Goal: Task Accomplishment & Management: Manage account settings

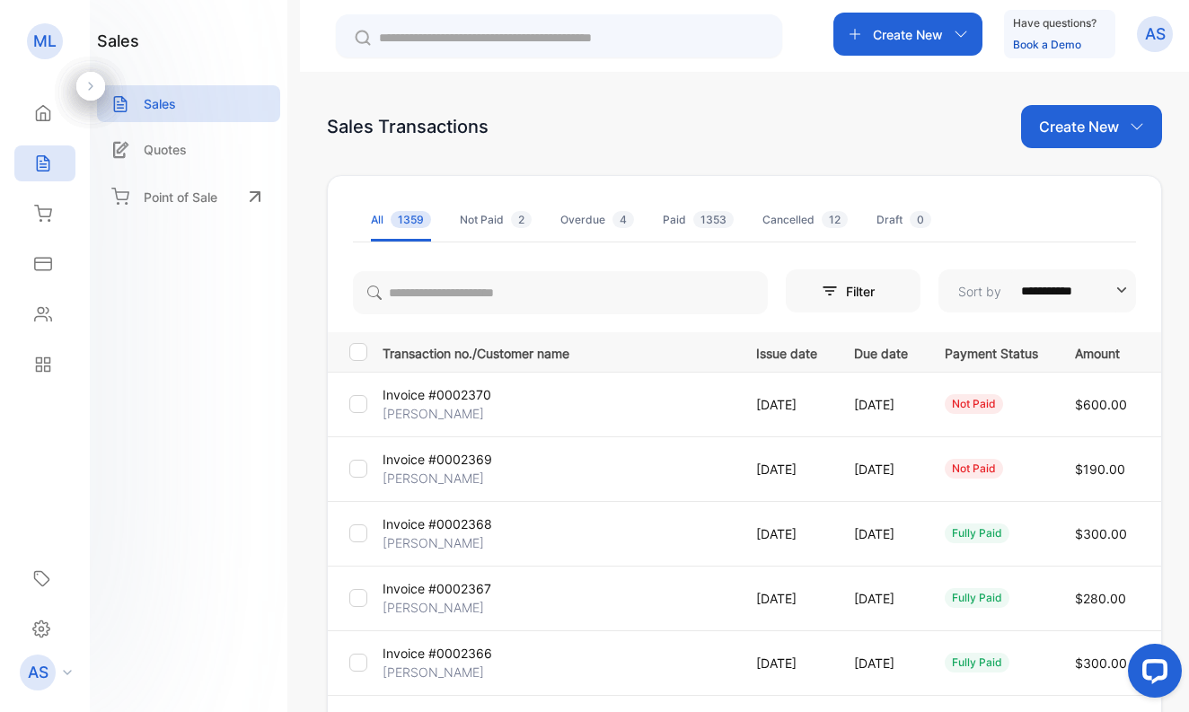
click at [434, 469] on p "[PERSON_NAME]" at bounding box center [440, 478] width 117 height 19
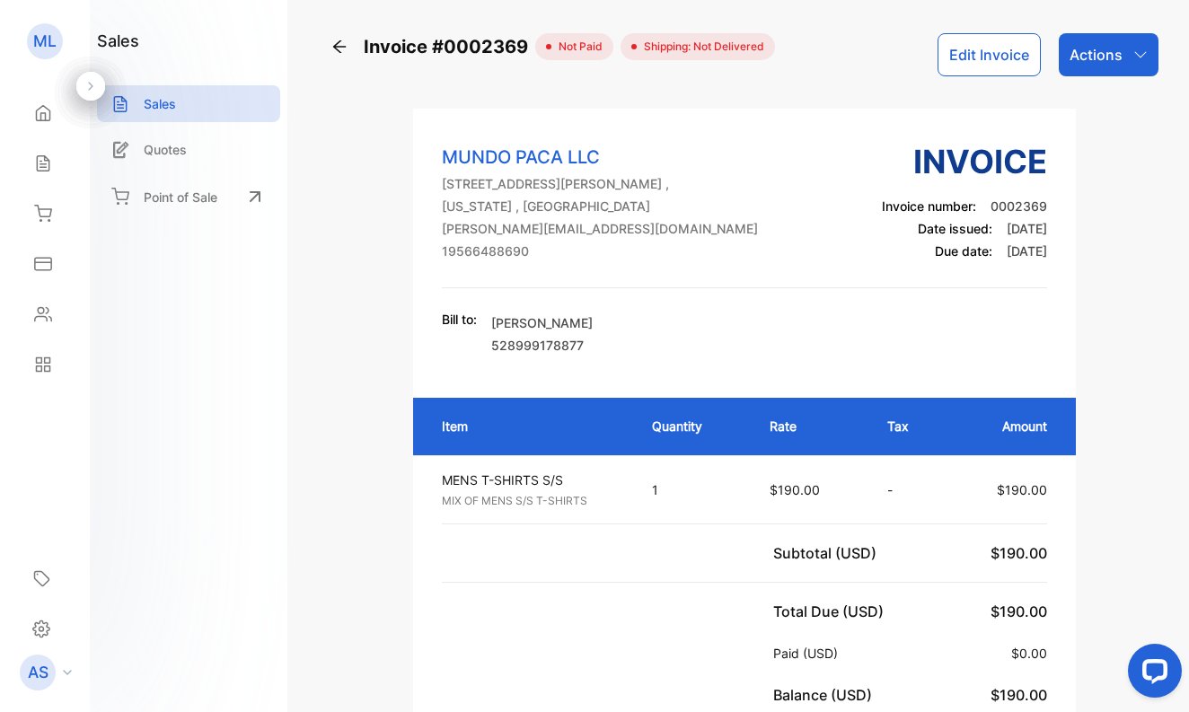
click at [1083, 49] on p "Actions" at bounding box center [1095, 55] width 53 height 22
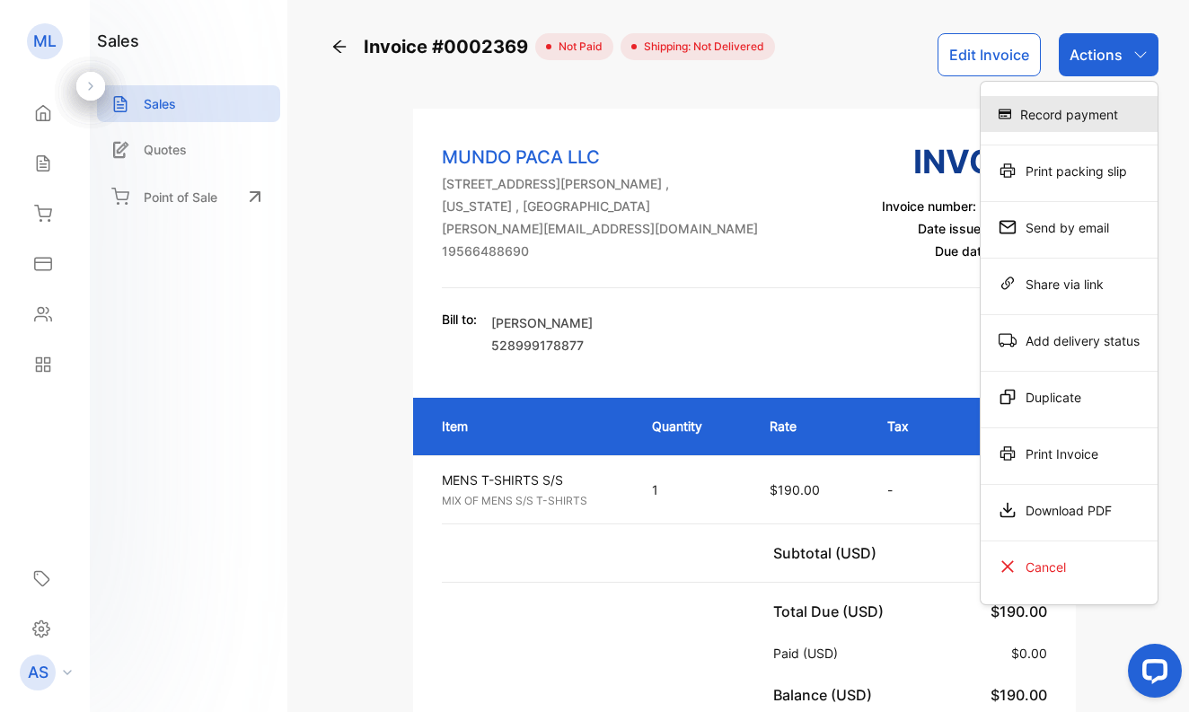
click at [1073, 109] on div "Record payment" at bounding box center [1068, 114] width 177 height 36
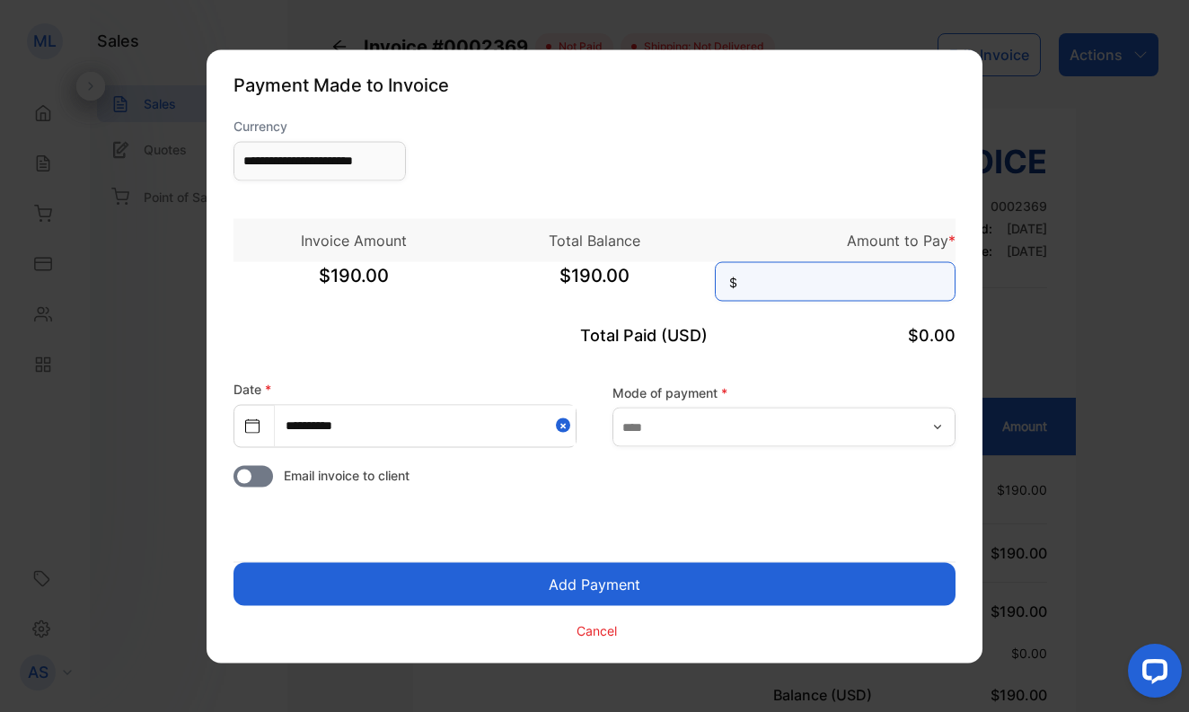
click at [872, 290] on input at bounding box center [835, 281] width 241 height 40
type input "***"
click at [660, 569] on button "Add Payment" at bounding box center [594, 583] width 722 height 43
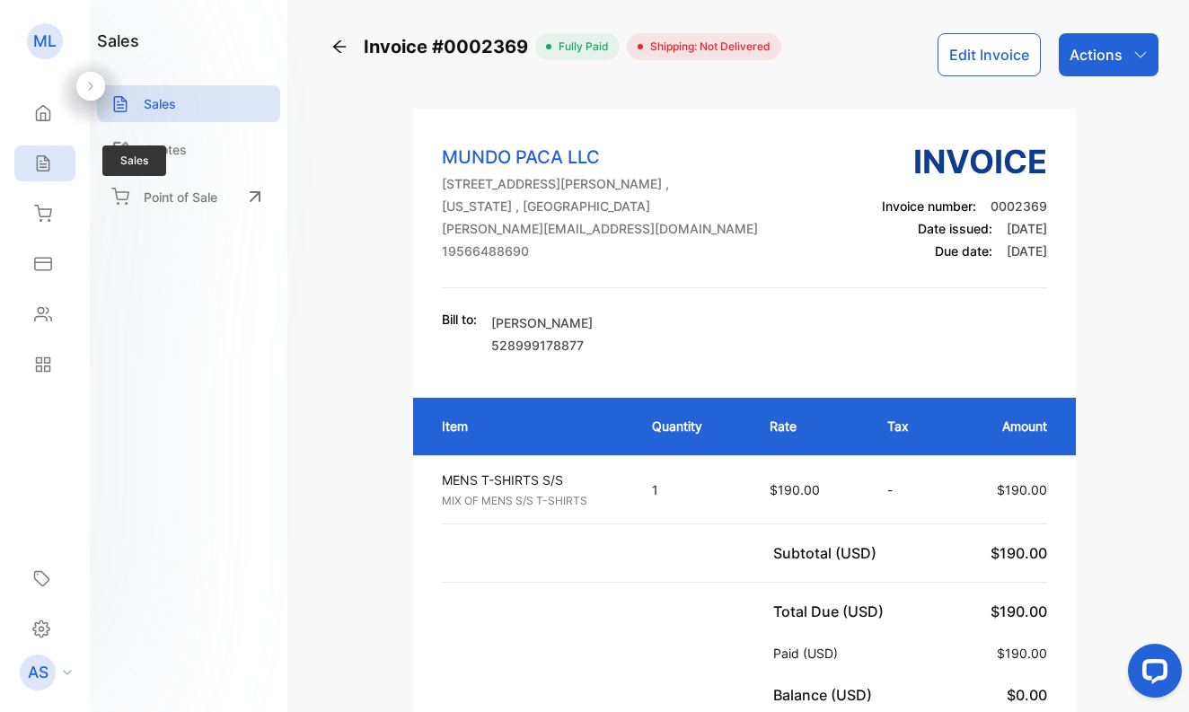
click at [44, 162] on icon at bounding box center [43, 163] width 18 height 18
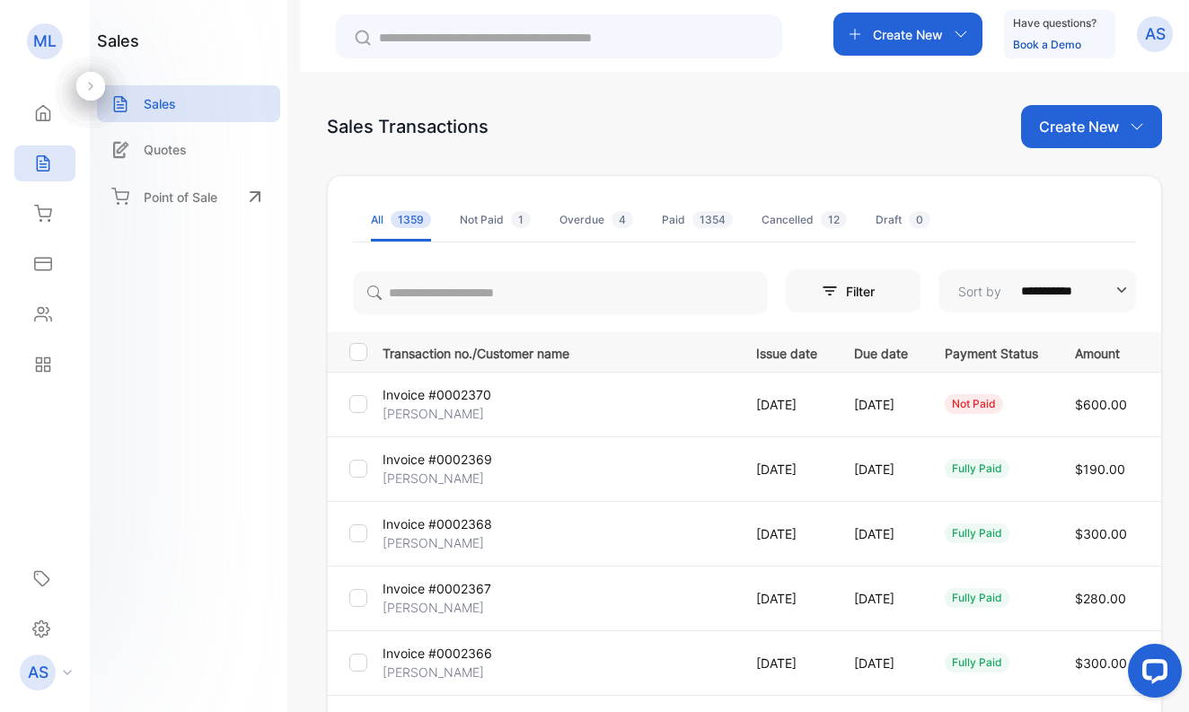
click at [458, 477] on p "[PERSON_NAME]" at bounding box center [440, 478] width 117 height 19
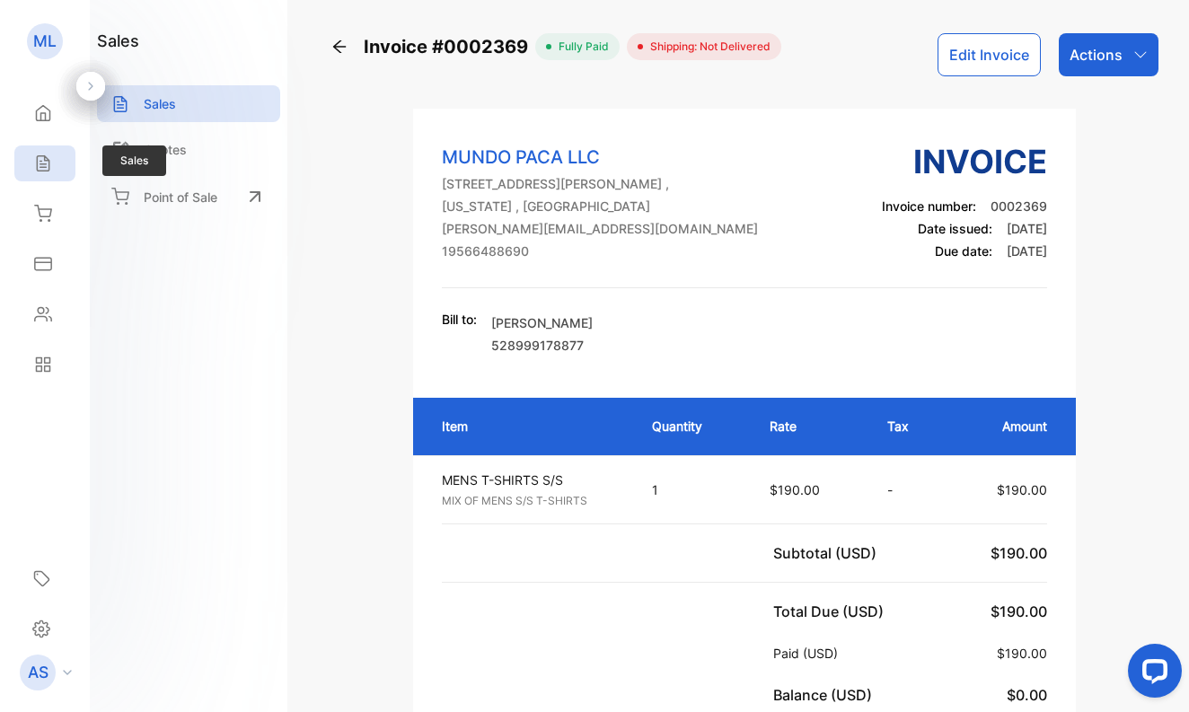
click at [42, 160] on icon at bounding box center [43, 163] width 18 height 18
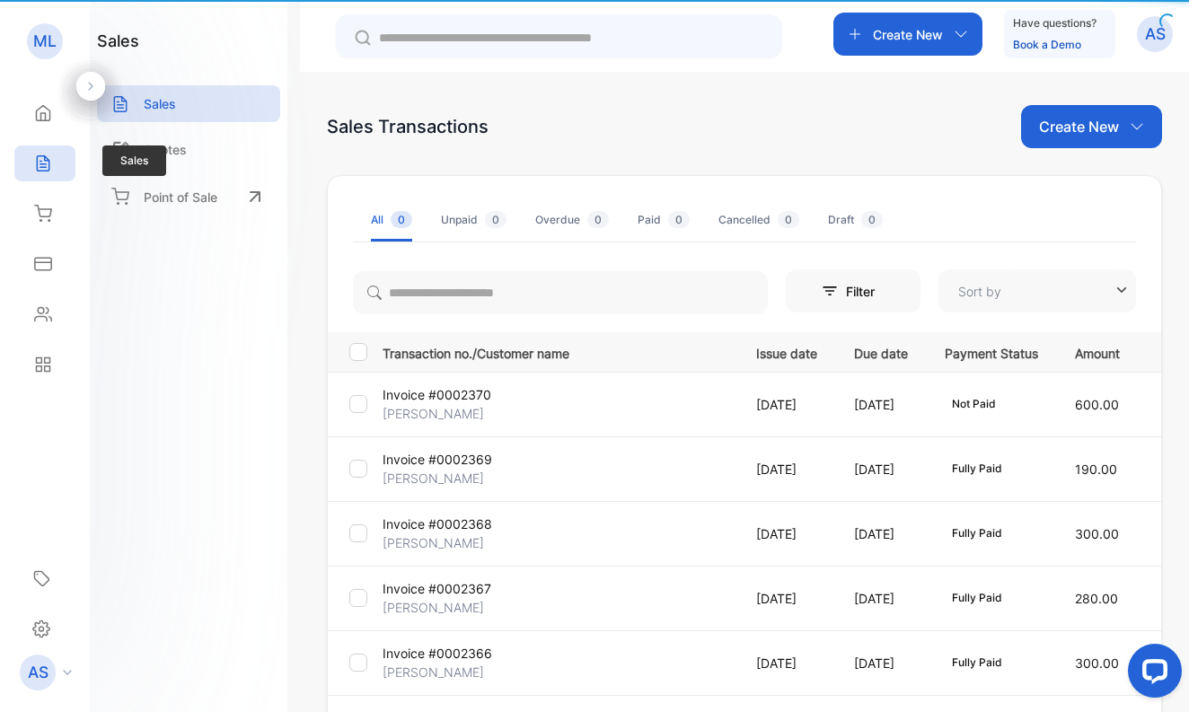
type input "**********"
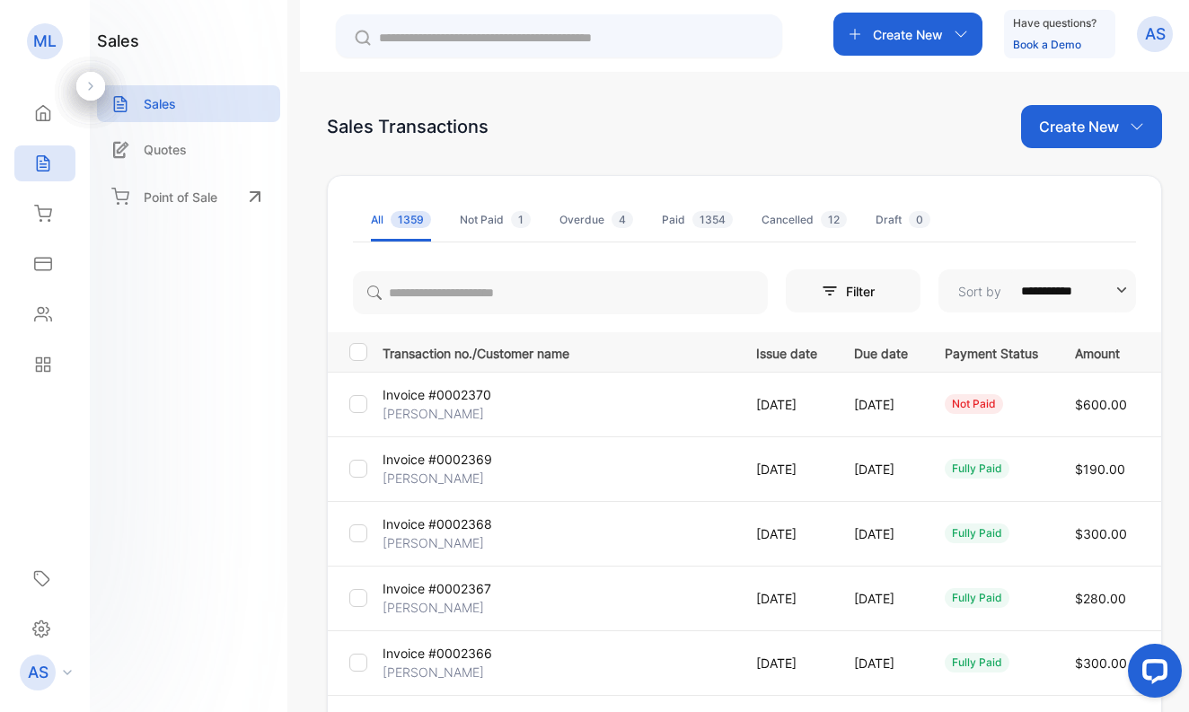
click at [451, 410] on p "[PERSON_NAME]" at bounding box center [440, 413] width 117 height 19
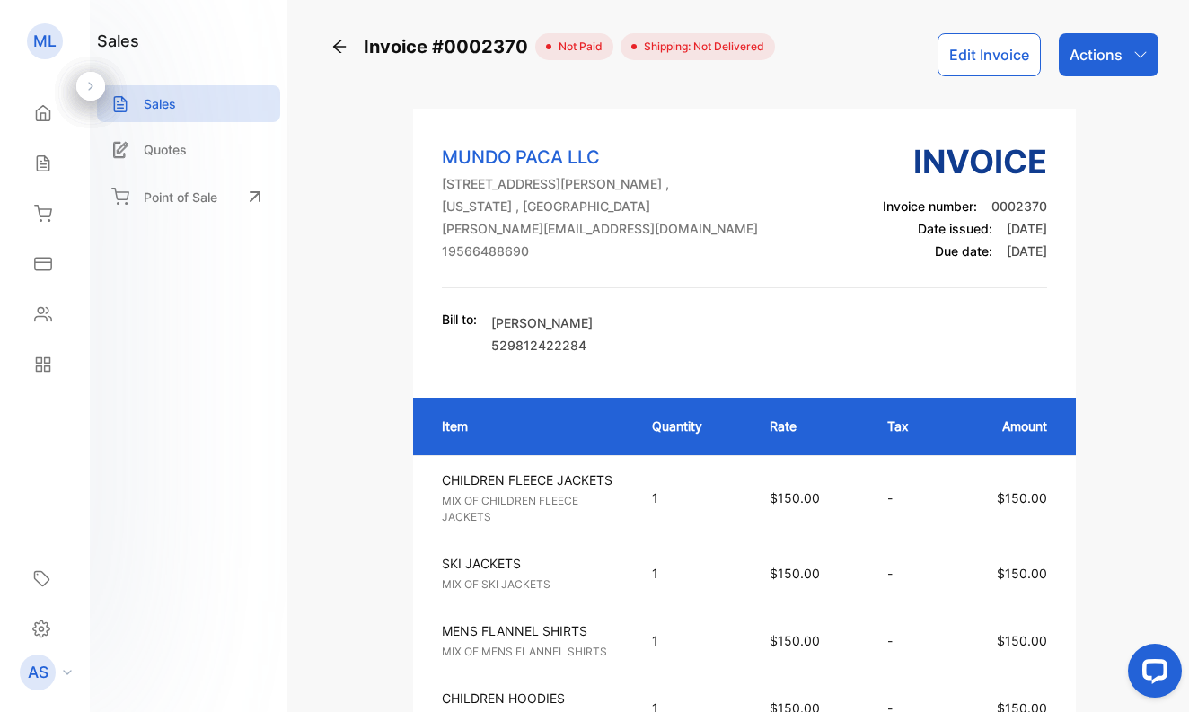
click at [1101, 52] on p "Actions" at bounding box center [1095, 55] width 53 height 22
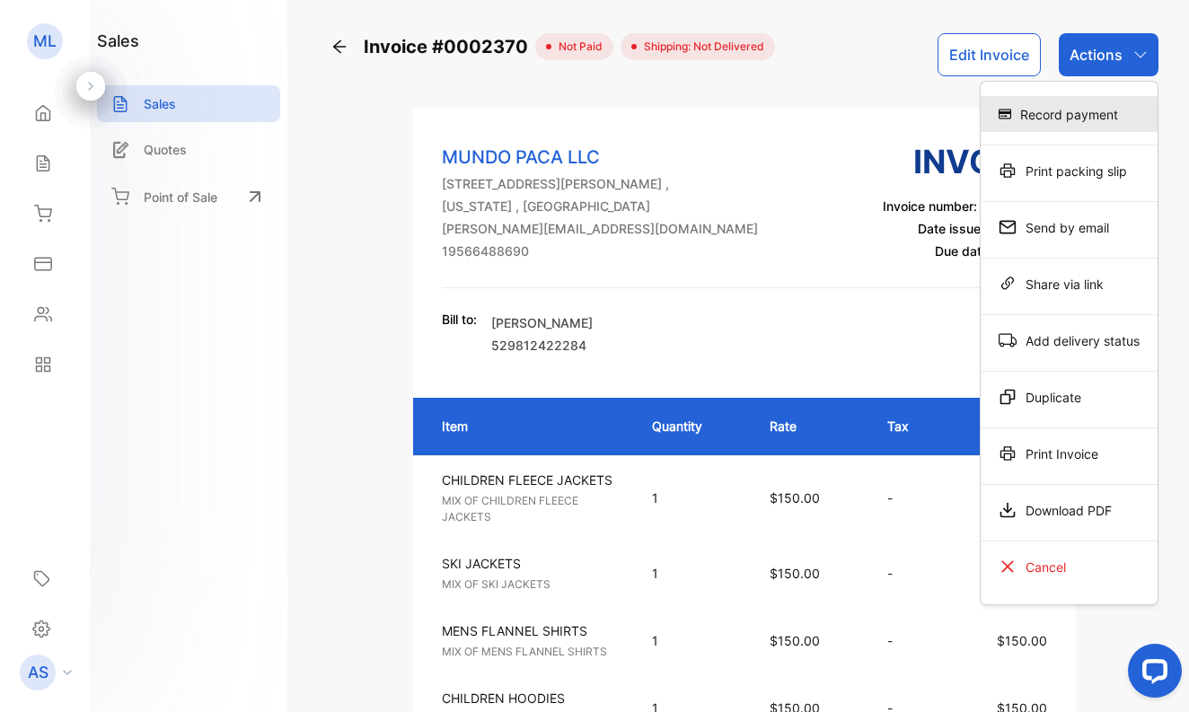
click at [1093, 107] on div "Record payment" at bounding box center [1068, 114] width 177 height 36
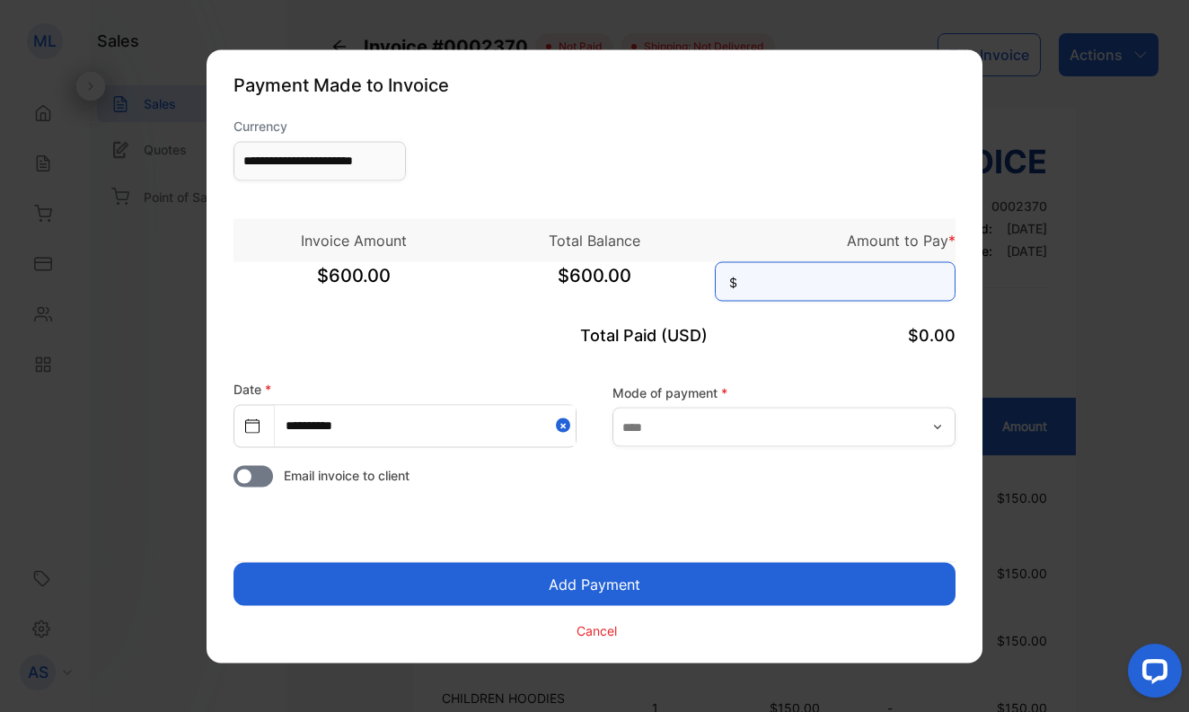
click at [873, 278] on input at bounding box center [835, 281] width 241 height 40
type input "***"
click at [636, 581] on button "Add Payment" at bounding box center [594, 583] width 722 height 43
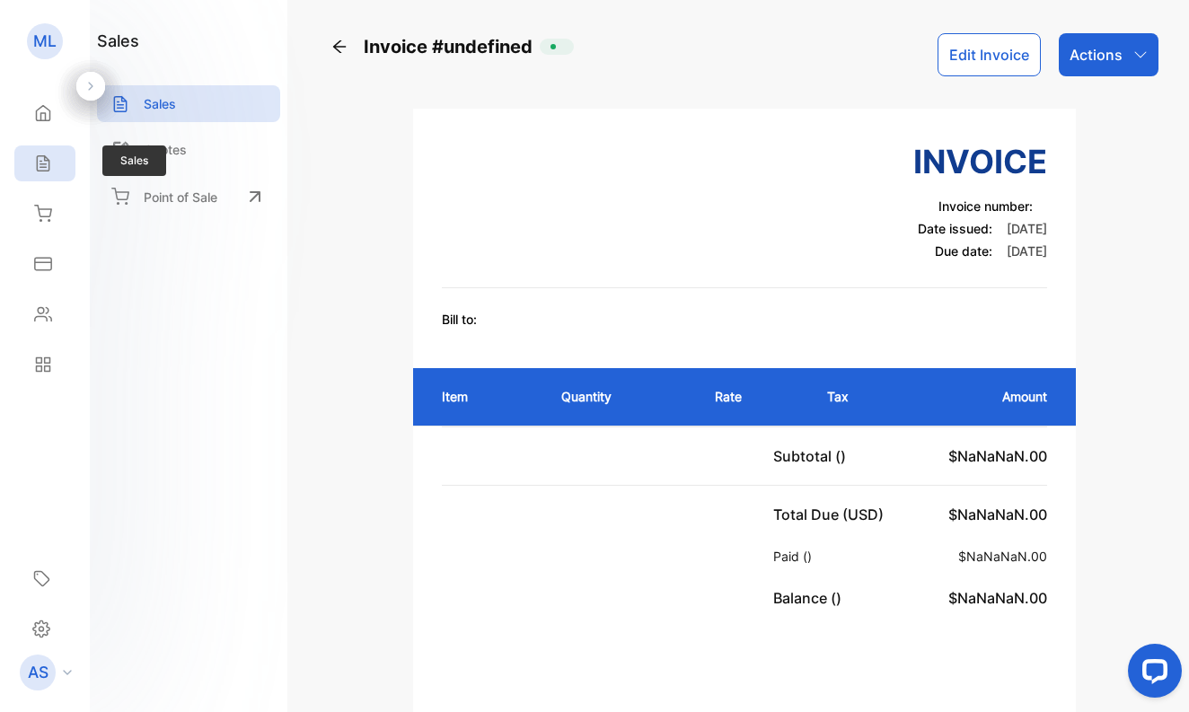
click at [47, 160] on icon at bounding box center [43, 163] width 12 height 15
